Goal: Task Accomplishment & Management: Use online tool/utility

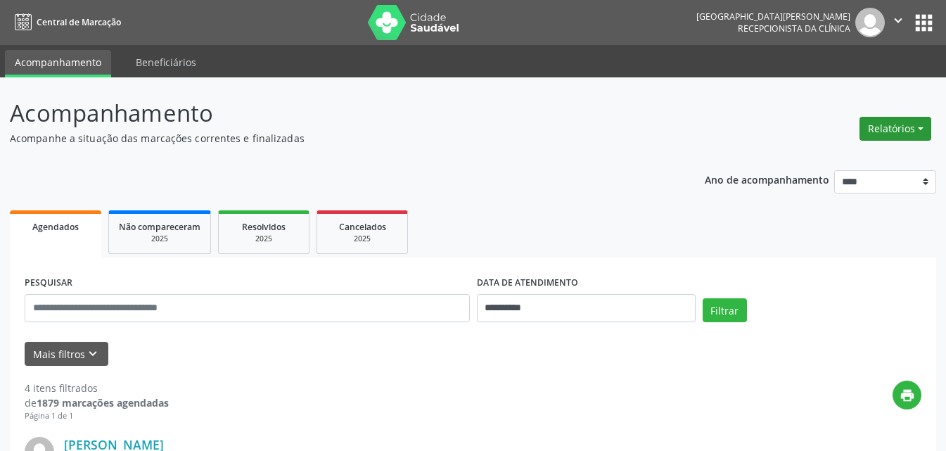
click at [891, 122] on button "Relatórios" at bounding box center [895, 129] width 72 height 24
click at [827, 160] on link "Agendamentos" at bounding box center [855, 159] width 151 height 20
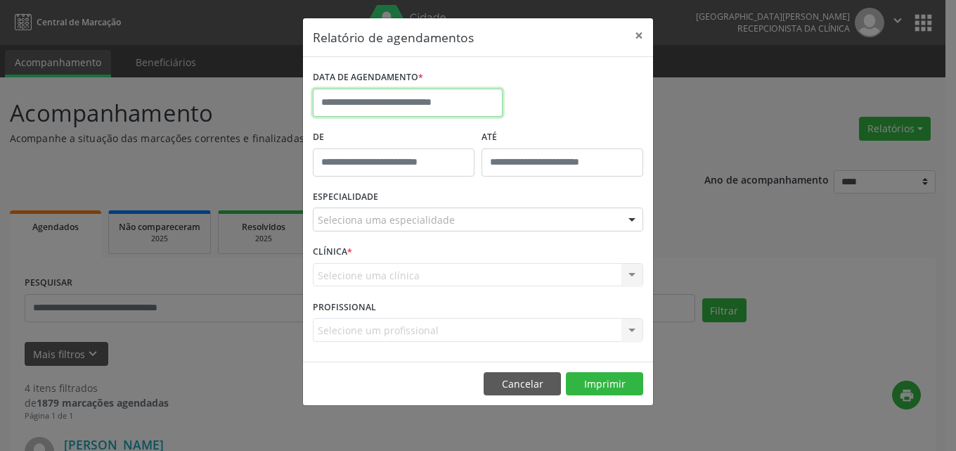
click at [344, 98] on input "text" at bounding box center [408, 103] width 190 height 28
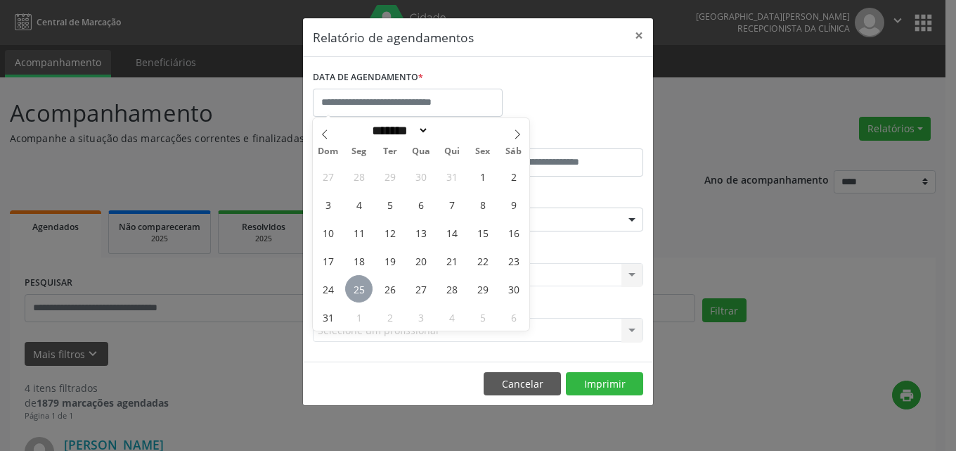
click at [356, 284] on span "25" at bounding box center [358, 288] width 27 height 27
type input "**********"
drag, startPoint x: 356, startPoint y: 284, endPoint x: 355, endPoint y: 254, distance: 30.2
click at [355, 284] on span "25" at bounding box center [358, 288] width 27 height 27
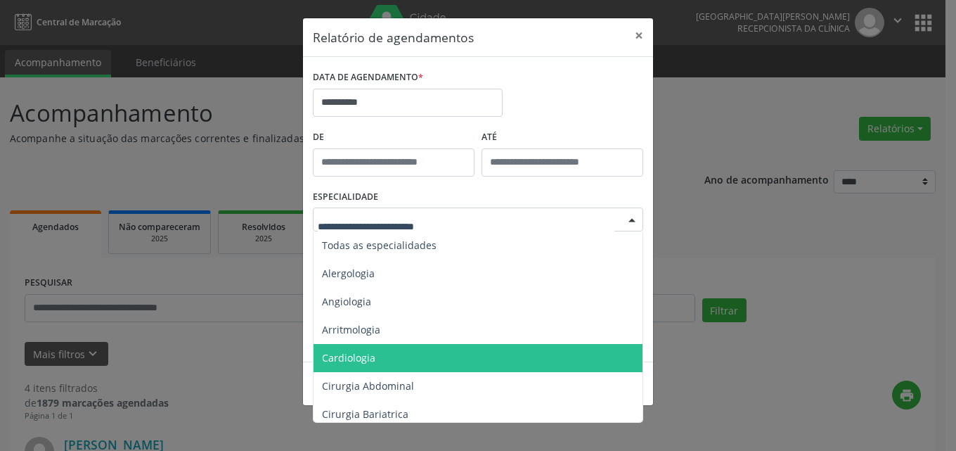
click at [349, 349] on span "Cardiologia" at bounding box center [479, 358] width 331 height 28
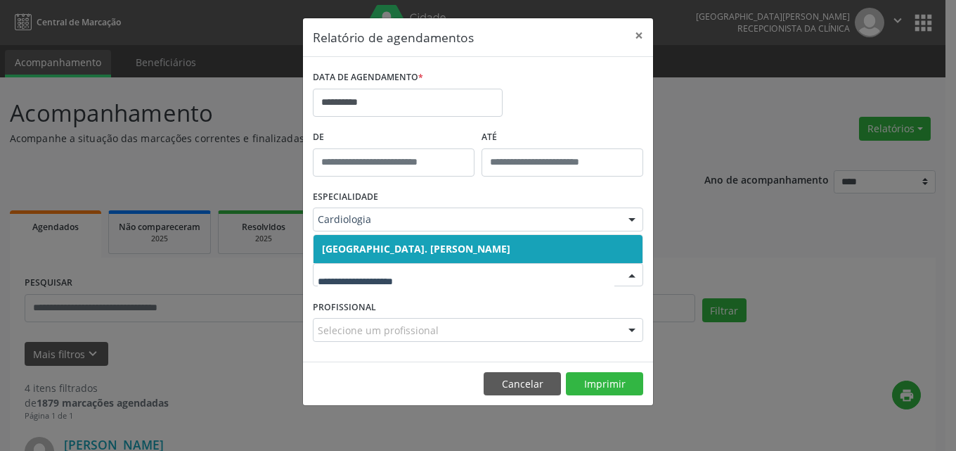
click at [379, 244] on span "[GEOGRAPHIC_DATA]. [PERSON_NAME]" at bounding box center [416, 248] width 188 height 13
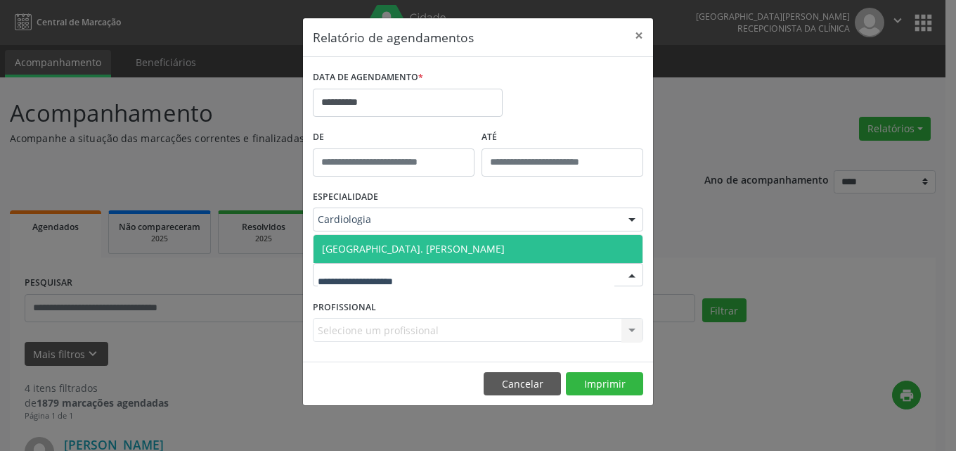
click at [368, 250] on span "[GEOGRAPHIC_DATA]. [PERSON_NAME]" at bounding box center [413, 248] width 183 height 13
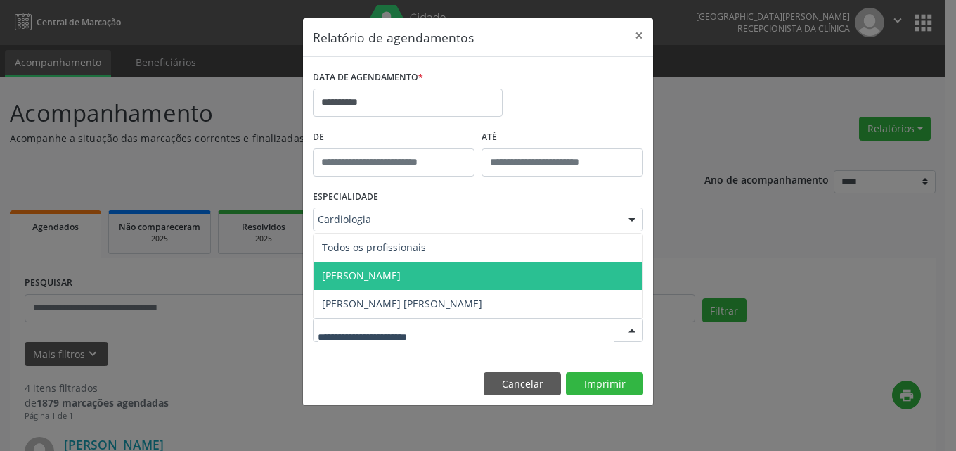
drag, startPoint x: 373, startPoint y: 269, endPoint x: 489, endPoint y: 315, distance: 124.7
click at [380, 271] on span "[PERSON_NAME]" at bounding box center [361, 275] width 79 height 13
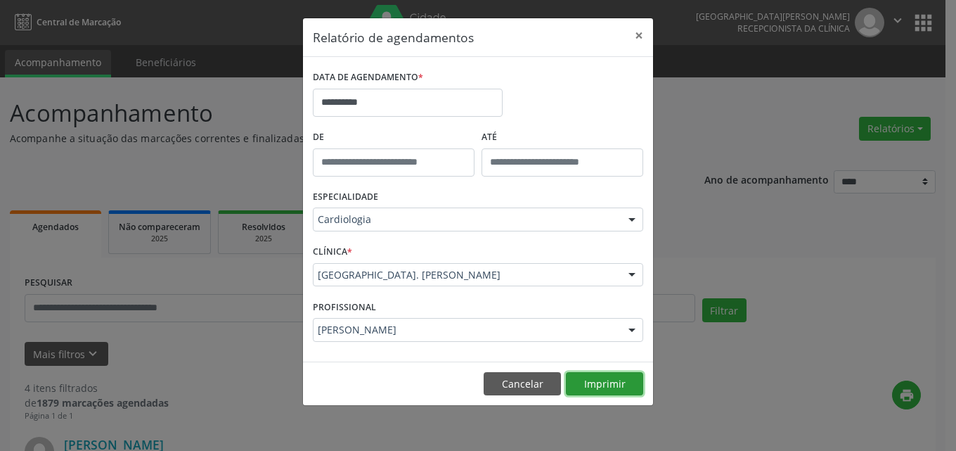
click at [611, 379] on button "Imprimir" at bounding box center [604, 384] width 77 height 24
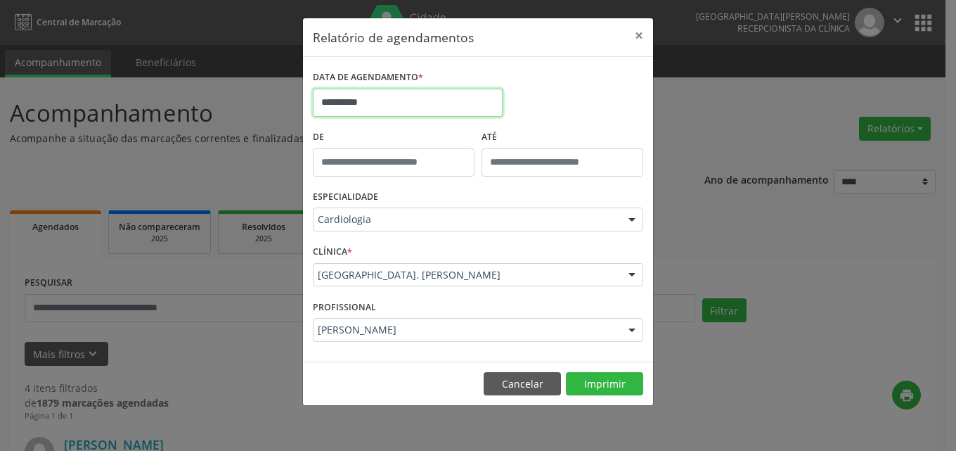
click at [366, 98] on input "**********" at bounding box center [408, 103] width 190 height 28
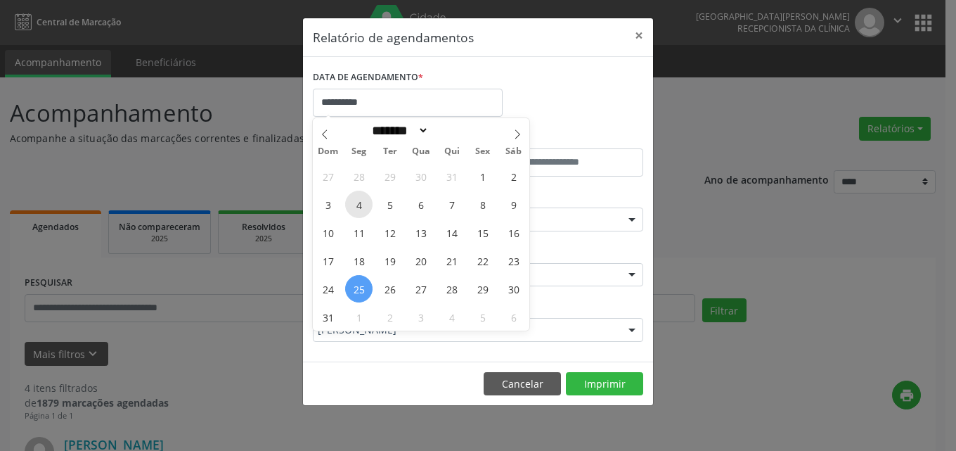
click at [358, 199] on span "4" at bounding box center [358, 204] width 27 height 27
type input "**********"
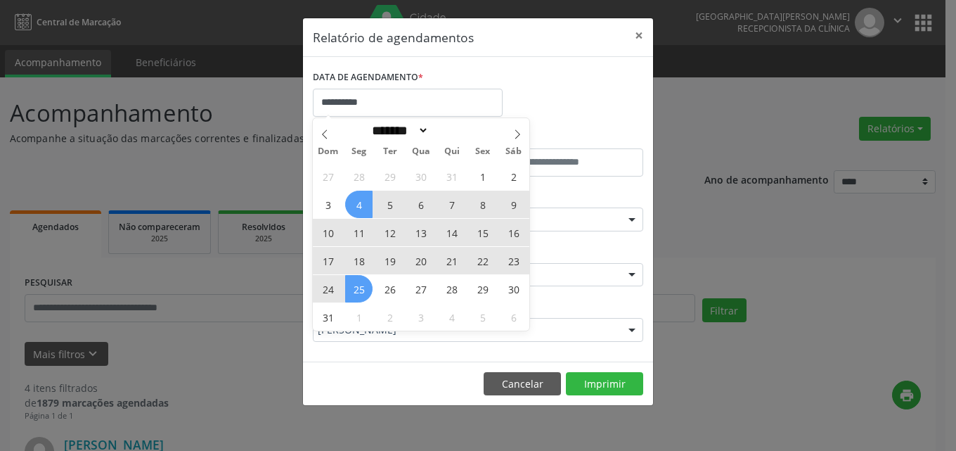
click at [356, 287] on span "25" at bounding box center [358, 288] width 27 height 27
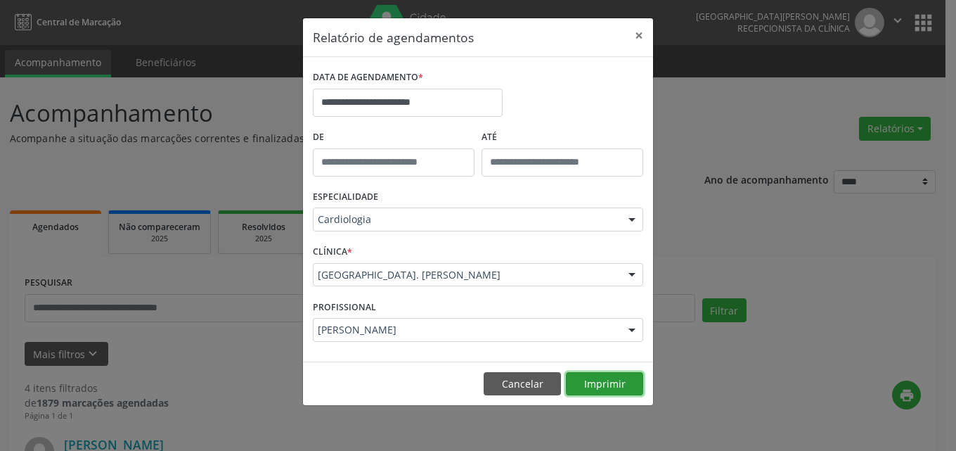
click at [598, 380] on button "Imprimir" at bounding box center [604, 384] width 77 height 24
